Goal: Information Seeking & Learning: Learn about a topic

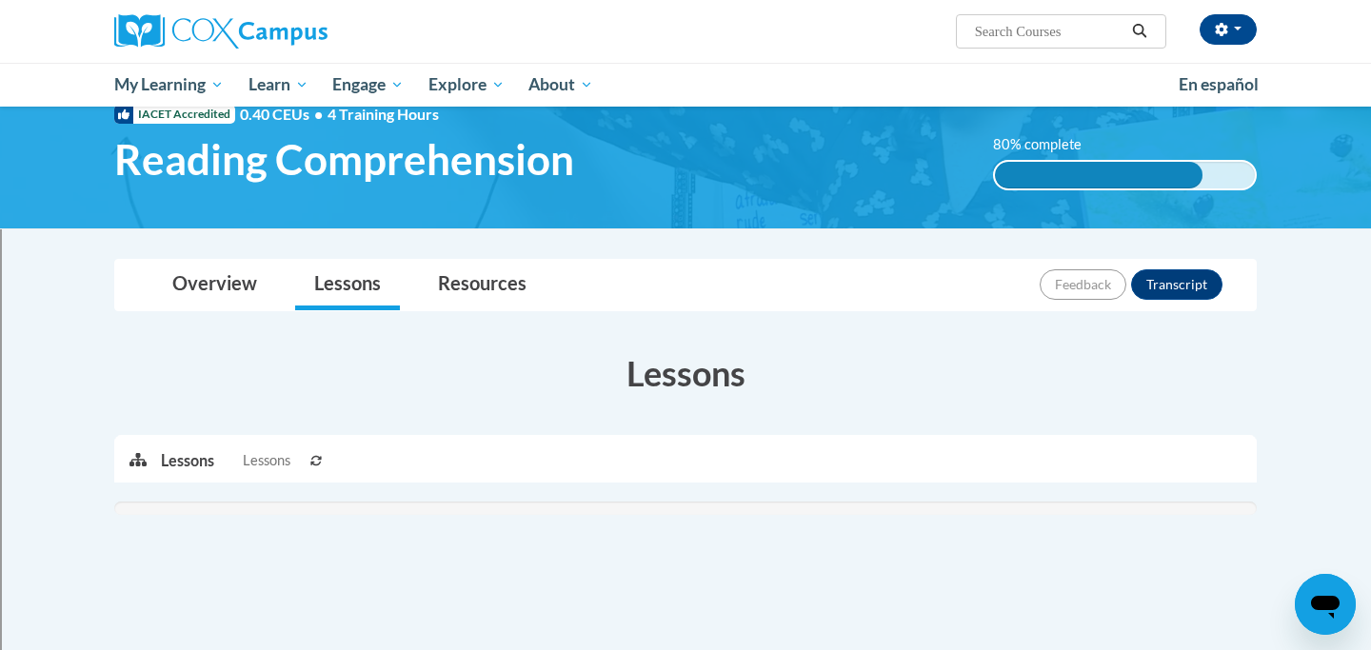
scroll to position [66, 0]
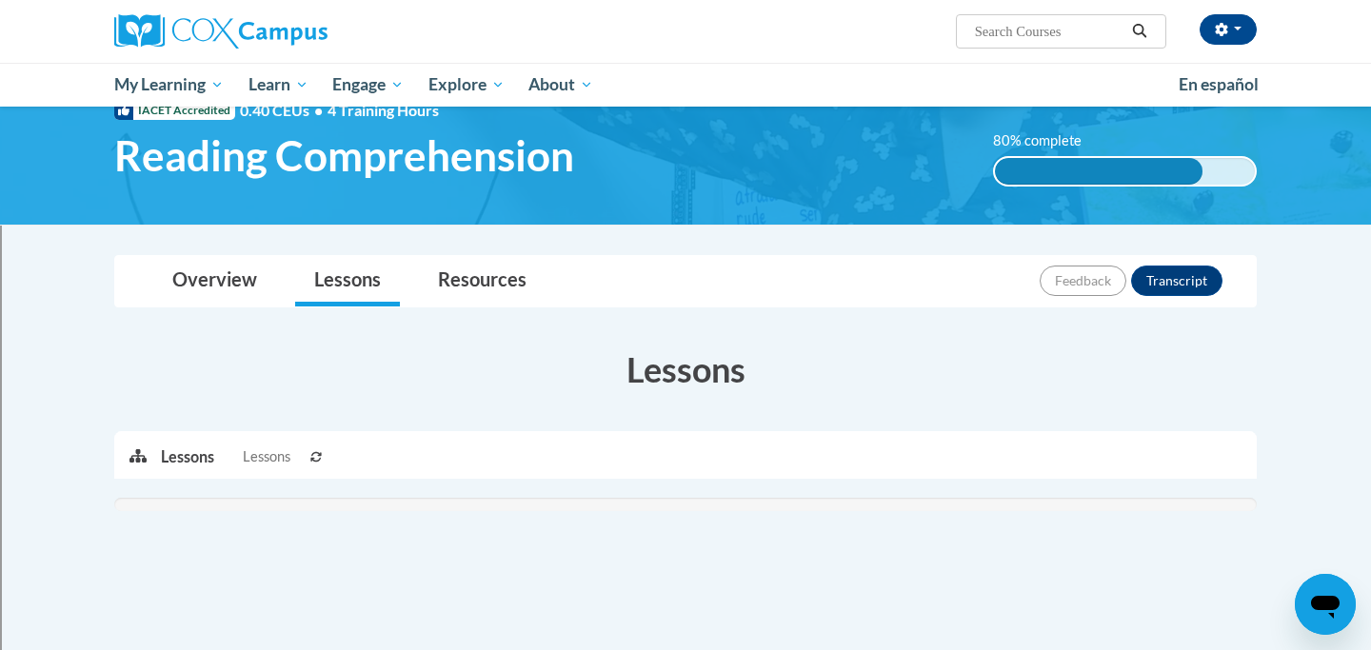
click at [313, 457] on icon at bounding box center [316, 457] width 10 height 10
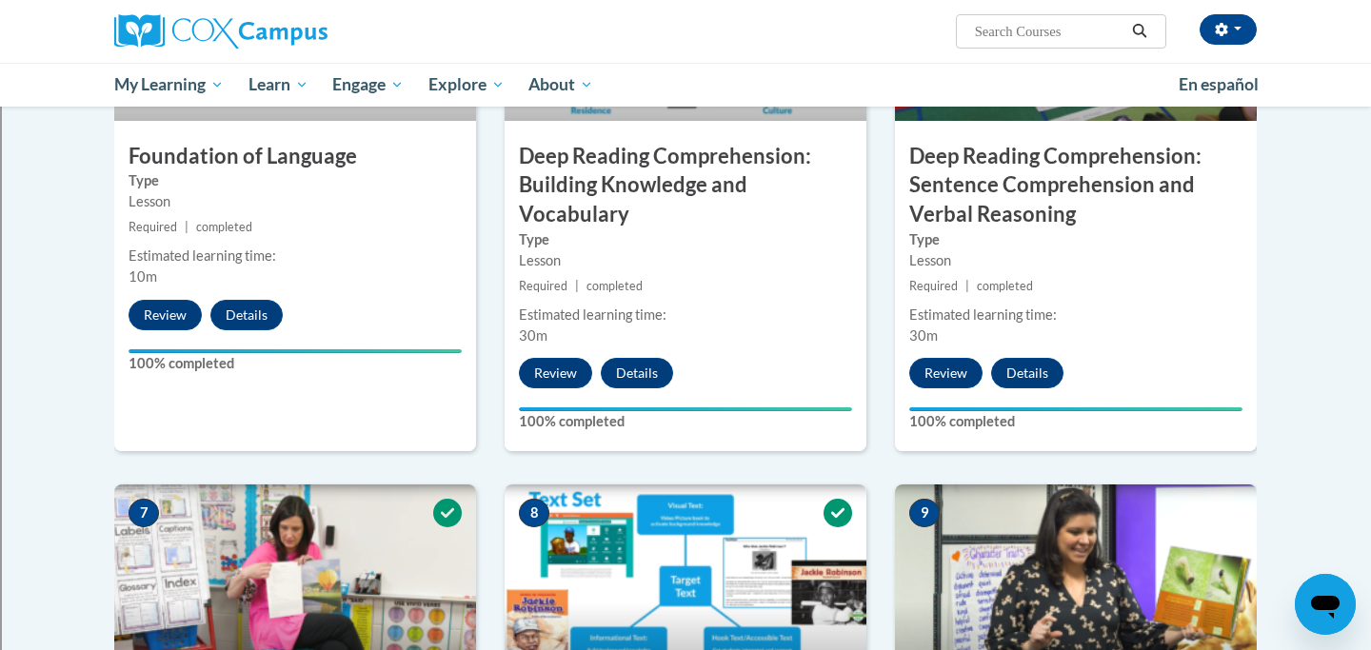
scroll to position [1072, 0]
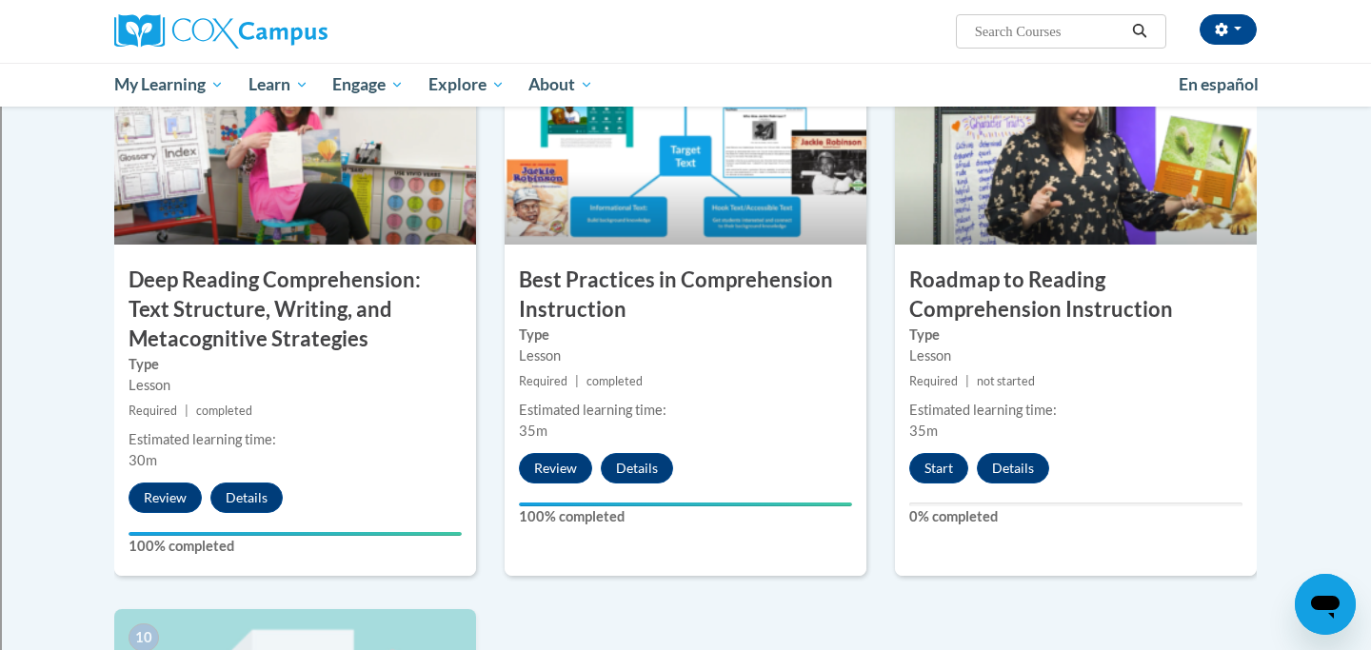
scroll to position [1496, 0]
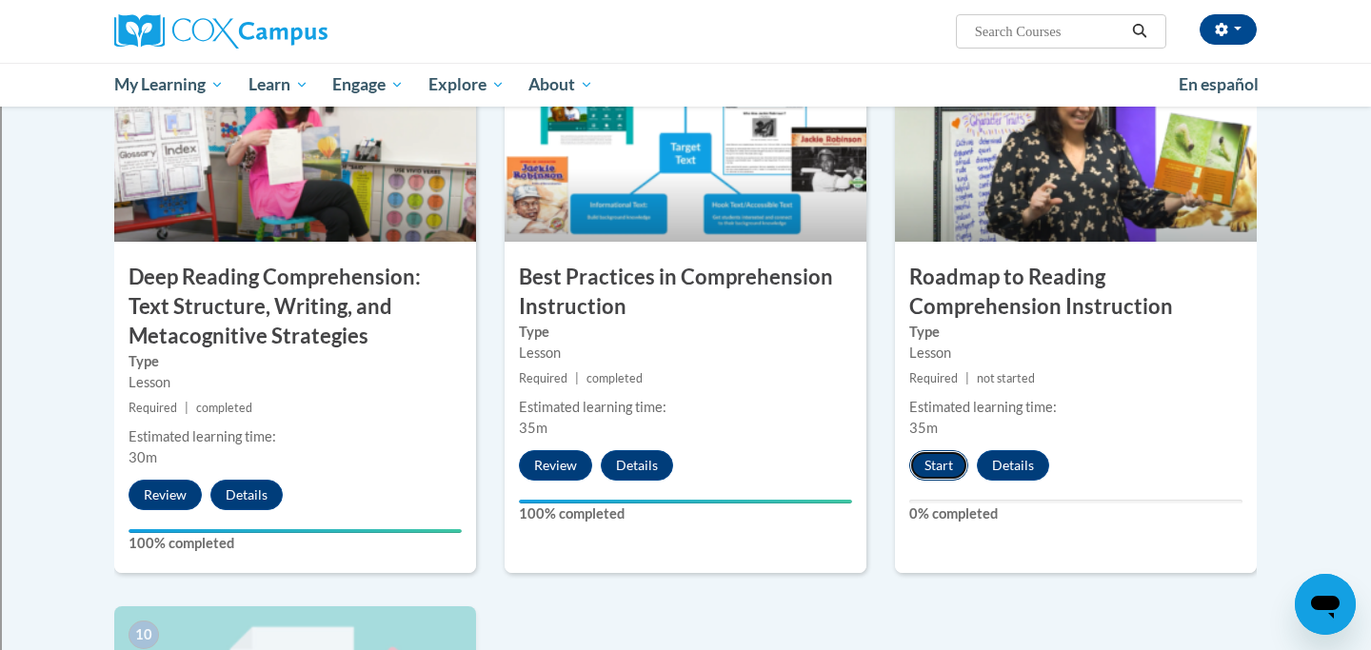
click at [957, 462] on button "Start" at bounding box center [938, 465] width 59 height 30
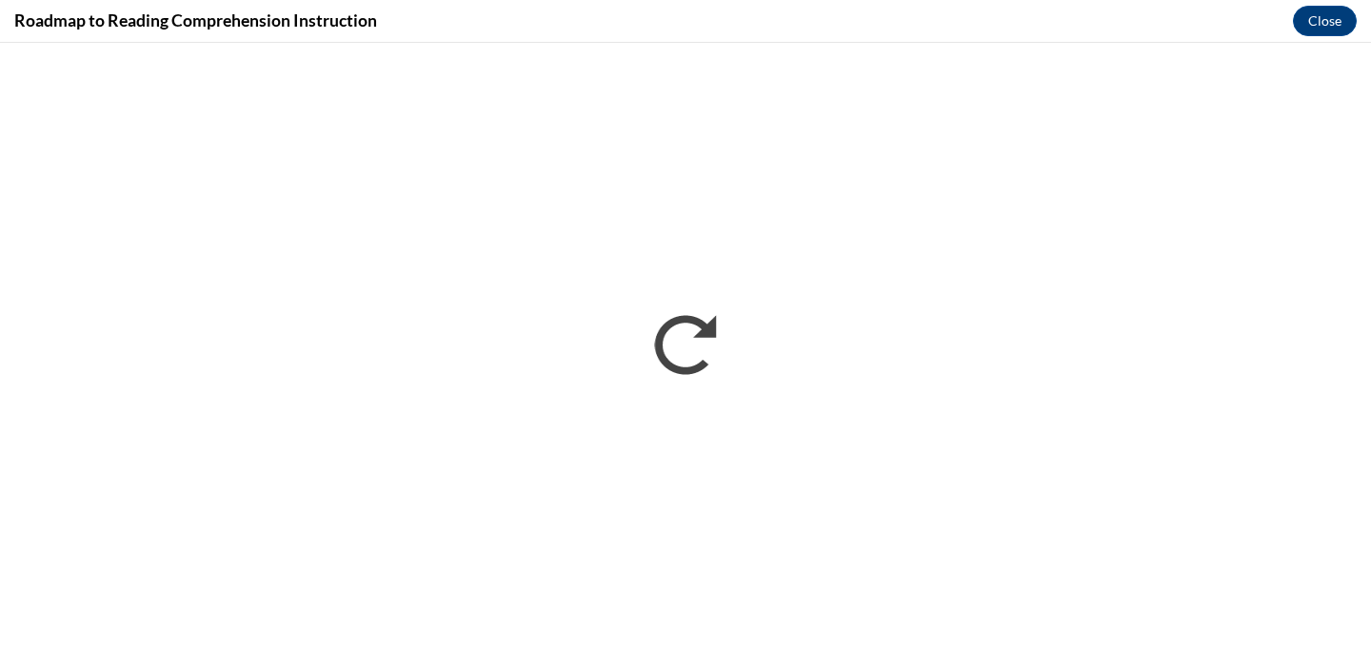
scroll to position [0, 0]
